Goal: Task Accomplishment & Management: Use online tool/utility

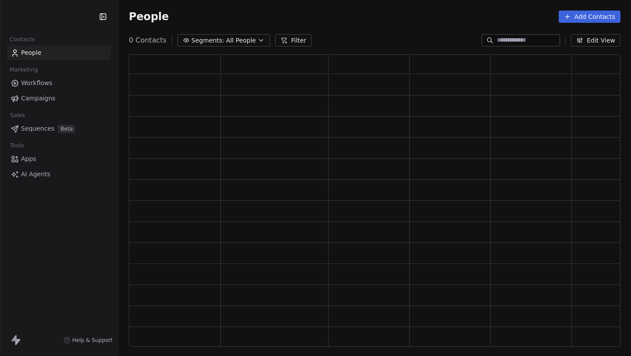
scroll to position [292, 492]
click at [79, 192] on link "AI Agents" at bounding box center [59, 189] width 104 height 14
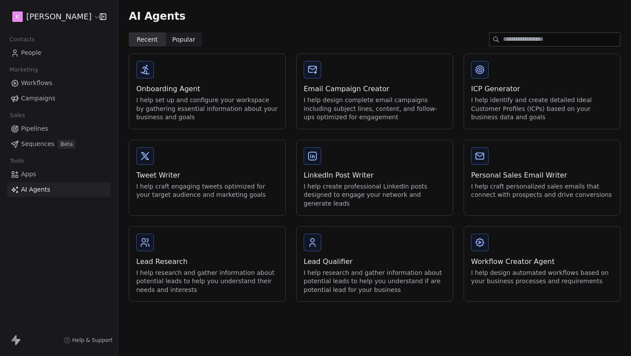
click at [230, 85] on div "Onboarding Agent" at bounding box center [207, 89] width 142 height 11
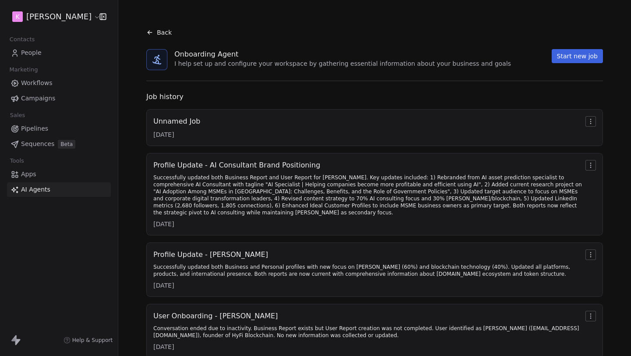
click at [262, 195] on div "Successfully updated both Business Report and User Report for [PERSON_NAME]. Ke…" at bounding box center [367, 195] width 429 height 42
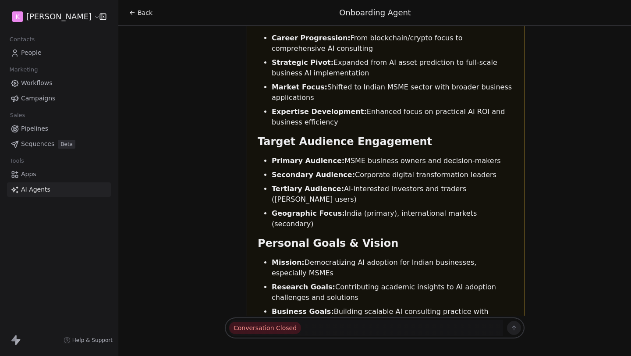
scroll to position [6457, 0]
